Goal: Contribute content: Add original content to the website for others to see

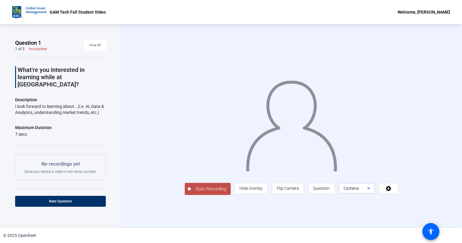
click at [373, 192] on icon at bounding box center [368, 188] width 7 height 7
click at [408, 208] on div at bounding box center [231, 121] width 462 height 243
click at [191, 193] on span "Start Recording" at bounding box center [211, 189] width 40 height 7
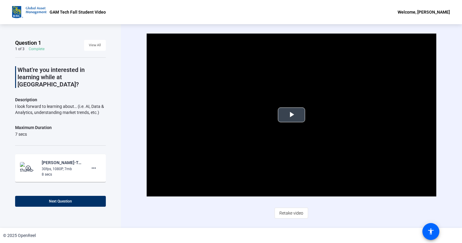
click at [292, 115] on span "Video Player" at bounding box center [292, 115] width 0 height 0
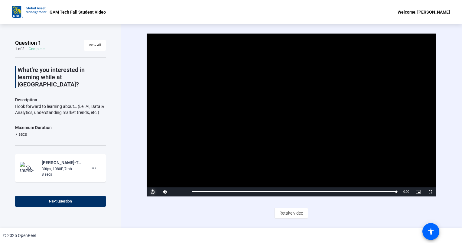
click at [151, 192] on span "Video Player" at bounding box center [153, 192] width 12 height 0
click at [288, 214] on span "Retake video" at bounding box center [292, 214] width 24 height 12
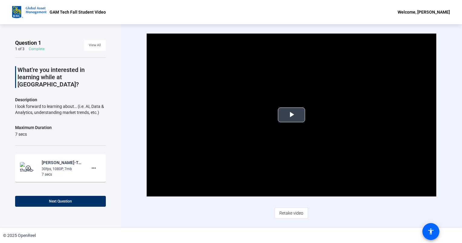
click at [292, 115] on span "Video Player" at bounding box center [292, 115] width 0 height 0
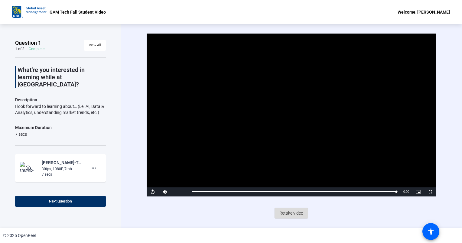
click at [284, 213] on span "Retake video" at bounding box center [292, 214] width 24 height 12
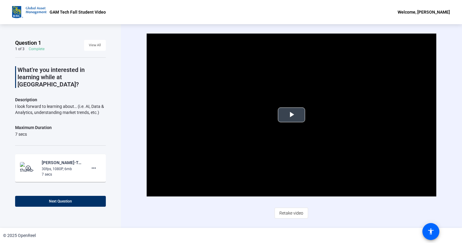
click at [292, 115] on span "Video Player" at bounding box center [292, 115] width 0 height 0
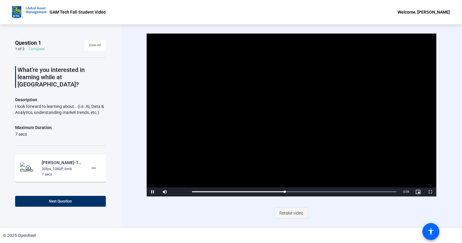
click at [288, 213] on span "Retake video" at bounding box center [292, 214] width 24 height 12
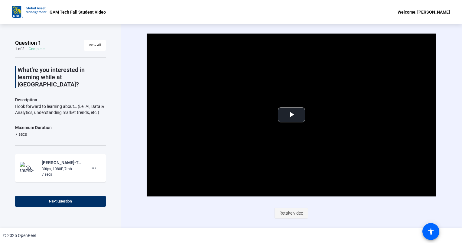
click at [290, 212] on span "Retake video" at bounding box center [292, 214] width 24 height 12
click at [292, 115] on span "Video Player" at bounding box center [292, 115] width 0 height 0
click at [293, 214] on span "Retake video" at bounding box center [292, 214] width 24 height 12
click at [293, 213] on span "Retake video" at bounding box center [292, 214] width 24 height 12
click at [292, 115] on span "Video Player" at bounding box center [292, 115] width 0 height 0
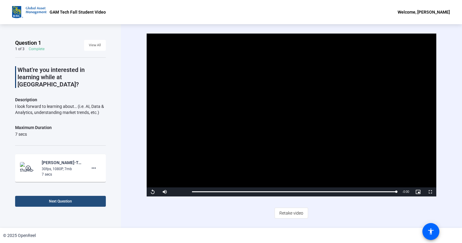
click at [80, 200] on span at bounding box center [60, 201] width 91 height 15
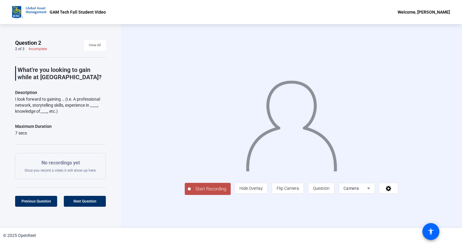
click at [191, 193] on span "Start Recording" at bounding box center [211, 189] width 40 height 7
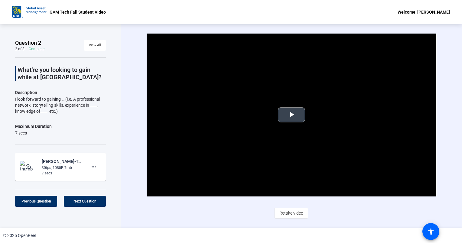
click at [292, 115] on span "Video Player" at bounding box center [292, 115] width 0 height 0
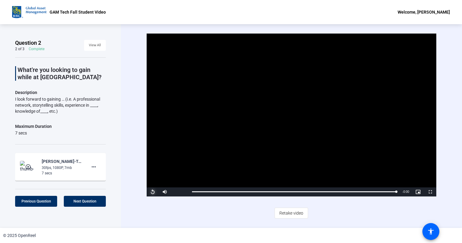
click at [154, 192] on span "Video Player" at bounding box center [153, 192] width 12 height 0
click at [286, 211] on span "Retake video" at bounding box center [292, 214] width 24 height 12
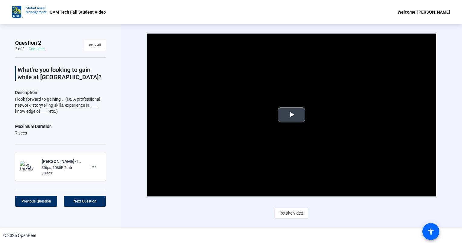
click at [292, 115] on span "Video Player" at bounding box center [292, 115] width 0 height 0
click at [288, 212] on span "Retake video" at bounding box center [292, 214] width 24 height 12
click at [292, 115] on span "Video Player" at bounding box center [292, 115] width 0 height 0
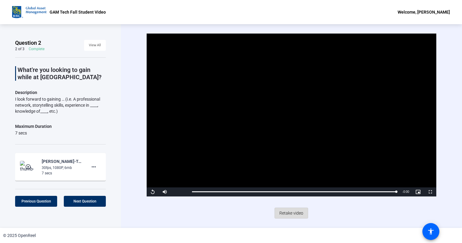
click at [287, 212] on span "Retake video" at bounding box center [292, 214] width 24 height 12
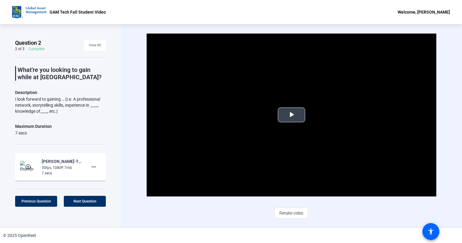
click at [292, 115] on span "Video Player" at bounding box center [292, 115] width 0 height 0
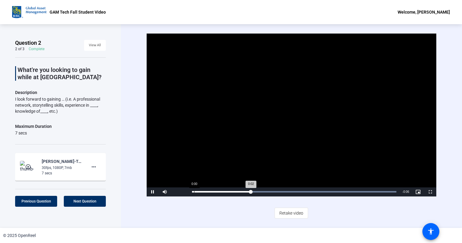
click at [194, 191] on div "0:02" at bounding box center [221, 192] width 59 height 2
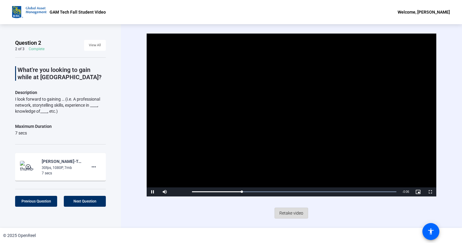
click at [294, 212] on span "Retake video" at bounding box center [292, 214] width 24 height 12
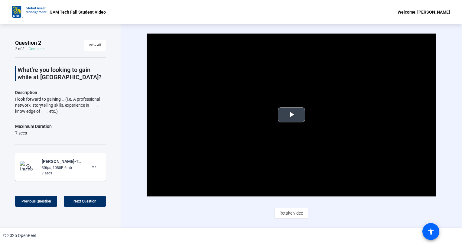
click at [292, 115] on span "Video Player" at bounding box center [292, 115] width 0 height 0
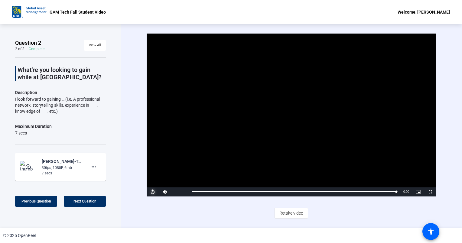
click at [152, 192] on span "Video Player" at bounding box center [153, 192] width 12 height 0
click at [80, 199] on span at bounding box center [85, 201] width 42 height 15
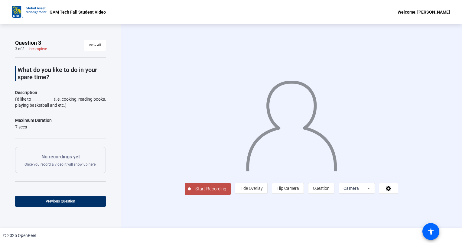
click at [191, 193] on span "Start Recording" at bounding box center [211, 189] width 40 height 7
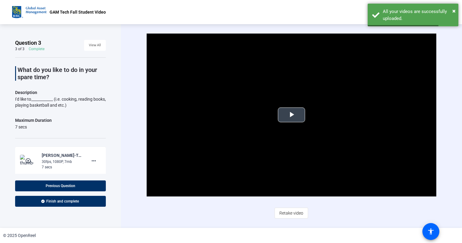
click at [292, 115] on span "Video Player" at bounding box center [292, 115] width 0 height 0
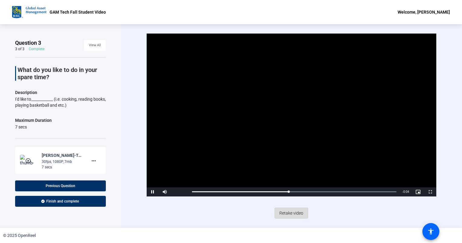
click at [284, 211] on span "Retake video" at bounding box center [292, 214] width 24 height 12
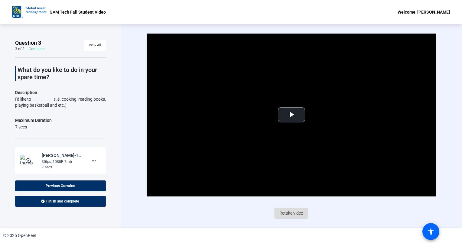
click at [287, 209] on span "Retake video" at bounding box center [292, 214] width 24 height 12
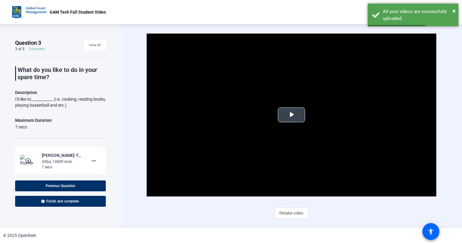
click at [292, 115] on span "Video Player" at bounding box center [292, 115] width 0 height 0
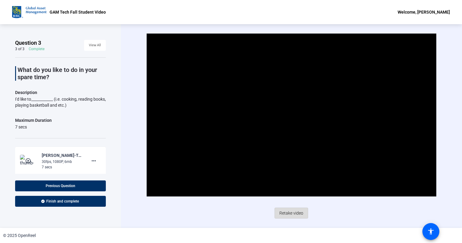
click at [298, 212] on span "Retake video" at bounding box center [292, 214] width 24 height 12
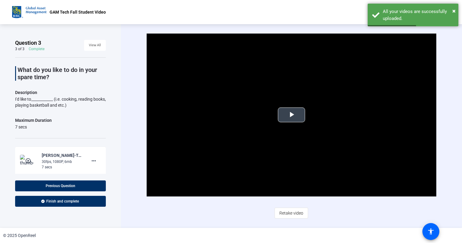
click at [292, 115] on span "Video Player" at bounding box center [292, 115] width 0 height 0
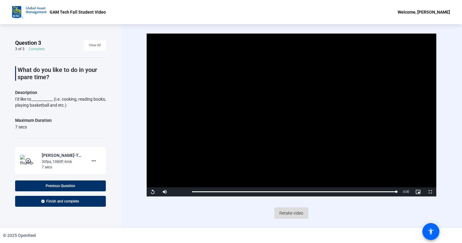
click at [289, 212] on span "Retake video" at bounding box center [292, 214] width 24 height 12
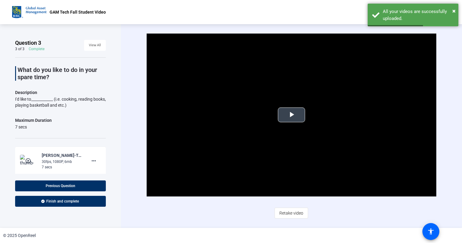
click at [292, 115] on span "Video Player" at bounding box center [292, 115] width 0 height 0
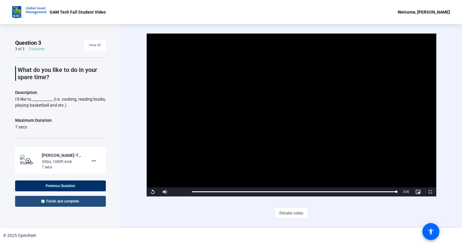
click at [58, 201] on span "Finish and complete" at bounding box center [62, 201] width 33 height 5
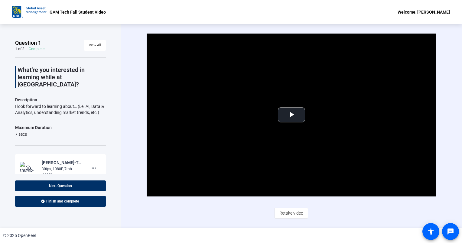
click at [436, 13] on div "Welcome, [PERSON_NAME]" at bounding box center [424, 11] width 52 height 7
click at [283, 112] on div at bounding box center [231, 121] width 462 height 243
click at [292, 115] on span "Video Player" at bounding box center [292, 115] width 0 height 0
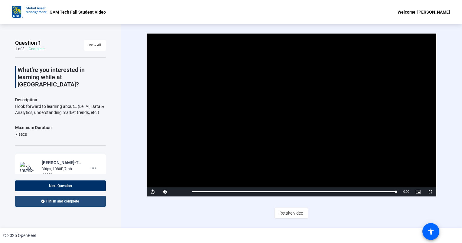
click at [54, 199] on span "Finish and complete" at bounding box center [62, 201] width 33 height 5
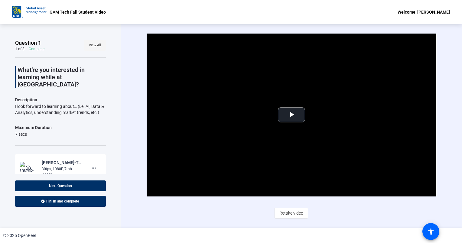
click at [90, 42] on span "View All" at bounding box center [95, 45] width 12 height 9
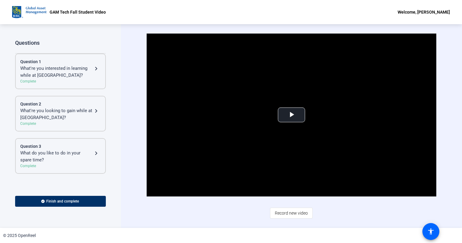
click at [77, 109] on div "What're you looking to gain while at GAM Tech?" at bounding box center [56, 114] width 72 height 14
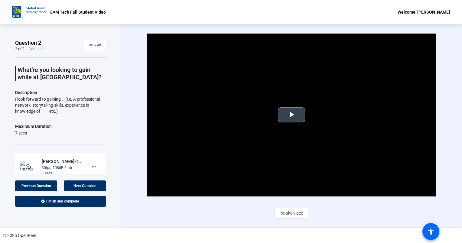
click at [292, 115] on span "Video Player" at bounding box center [292, 115] width 0 height 0
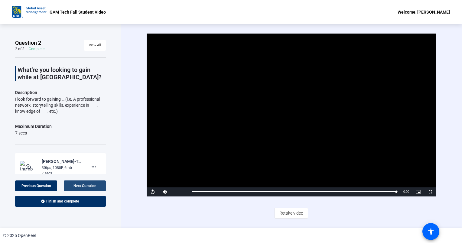
click at [83, 185] on span "Next Question" at bounding box center [85, 186] width 23 height 4
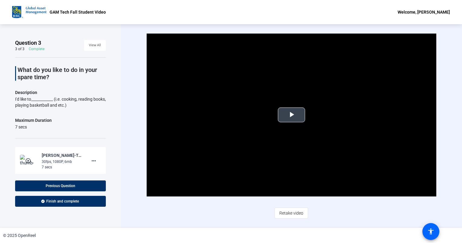
click at [292, 115] on span "Video Player" at bounding box center [292, 115] width 0 height 0
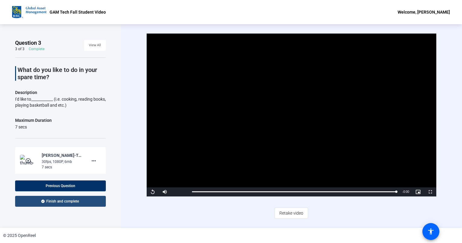
click at [77, 199] on span "Finish and complete" at bounding box center [62, 201] width 33 height 5
